Goal: Find specific page/section: Find specific page/section

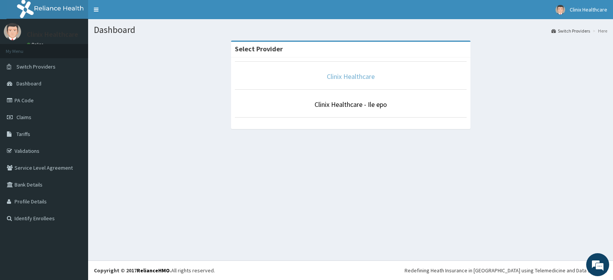
click at [352, 79] on link "Clinix Healthcare" at bounding box center [351, 76] width 48 height 9
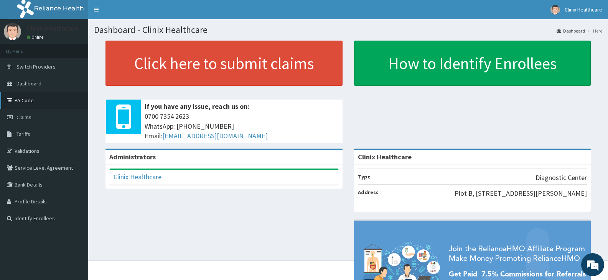
click at [25, 98] on link "PA Code" at bounding box center [44, 100] width 88 height 17
